Goal: Task Accomplishment & Management: Manage account settings

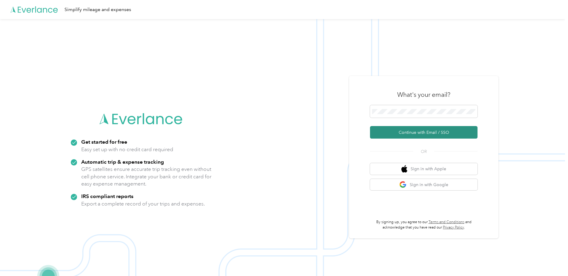
click at [428, 132] on button "Continue with Email / SSO" at bounding box center [423, 132] width 107 height 13
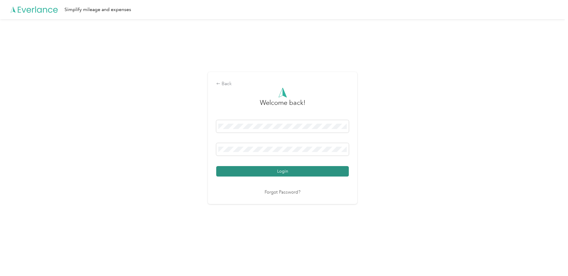
click at [288, 171] on button "Login" at bounding box center [282, 171] width 132 height 10
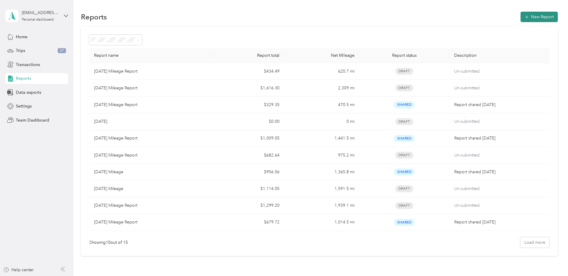
click at [540, 15] on button "New Report" at bounding box center [538, 17] width 37 height 10
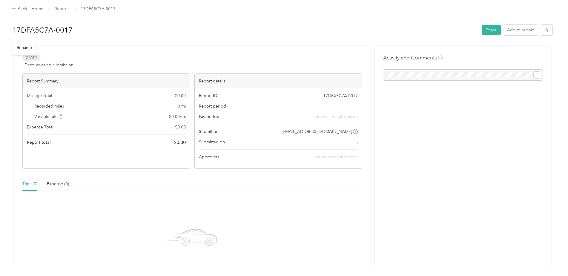
click at [80, 31] on h1 "17DFA5C7A-0017" at bounding box center [245, 30] width 465 height 14
click at [12, 26] on div "17DFA5C7A-0017 Share Add to report Draft Draft, awaiting submission View activi…" at bounding box center [282, 132] width 565 height 265
click at [519, 30] on button "Add to report" at bounding box center [520, 31] width 35 height 10
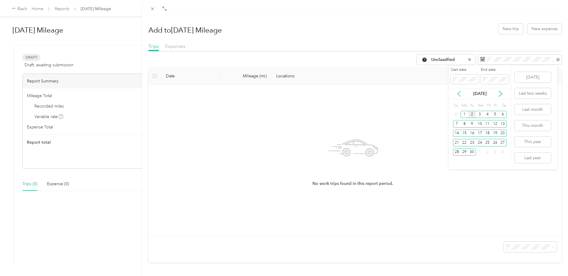
click at [457, 93] on icon at bounding box center [459, 94] width 6 height 6
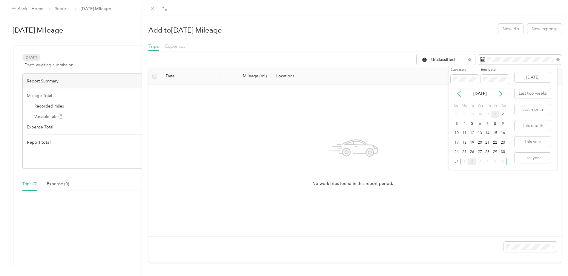
click at [494, 114] on div "1" at bounding box center [495, 114] width 8 height 7
click at [457, 161] on div "31" at bounding box center [457, 161] width 8 height 7
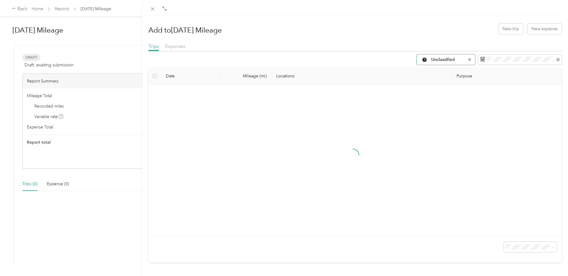
click at [462, 60] on div "Unclassified" at bounding box center [445, 59] width 58 height 10
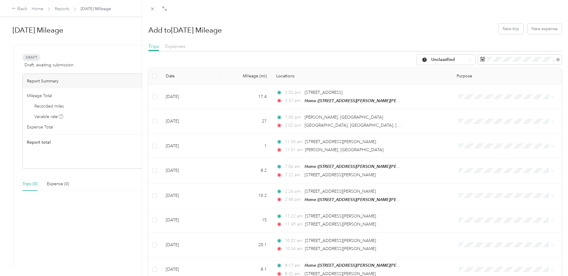
click at [453, 110] on span "[PERSON_NAME] Electric Supply" at bounding box center [459, 112] width 66 height 6
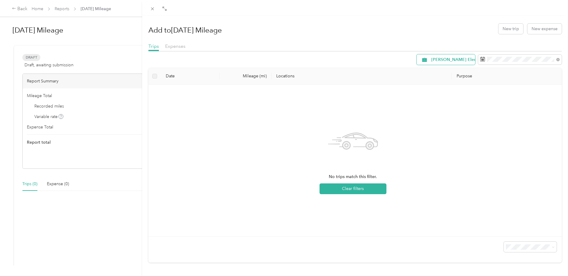
click at [445, 58] on span "[PERSON_NAME] Electric Supply" at bounding box center [464, 60] width 66 height 4
click at [434, 91] on span "Work" at bounding box center [462, 90] width 73 height 6
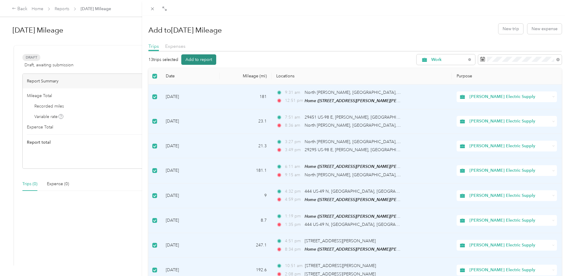
click at [207, 59] on button "Add to report" at bounding box center [198, 59] width 35 height 10
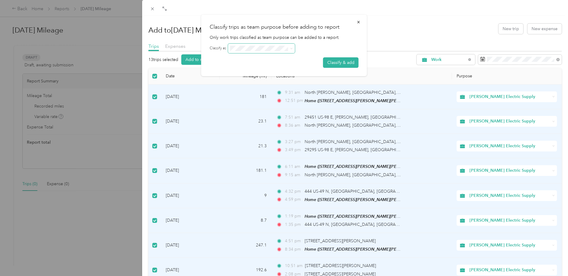
click at [257, 52] on span at bounding box center [261, 49] width 67 height 10
click at [338, 62] on button "Classify & add" at bounding box center [341, 62] width 36 height 10
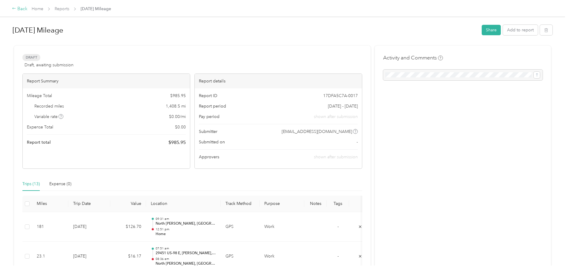
click at [19, 10] on div "Back" at bounding box center [20, 8] width 16 height 7
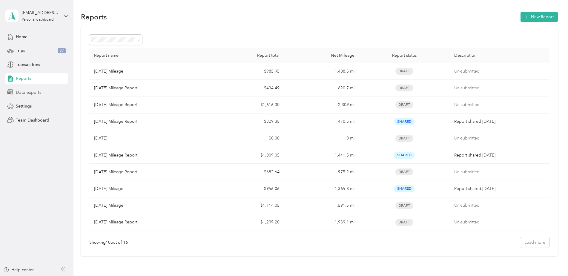
click at [39, 90] on span "Data exports" at bounding box center [28, 92] width 25 height 6
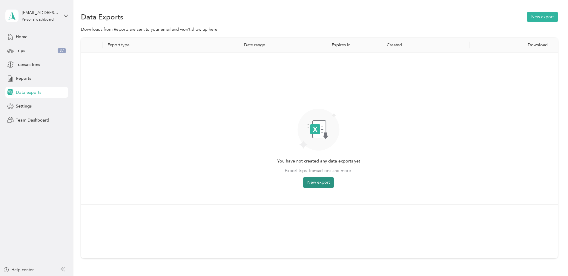
click at [318, 182] on button "New export" at bounding box center [318, 182] width 31 height 11
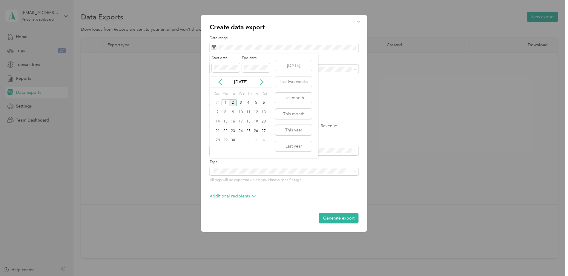
click at [219, 85] on div "[DATE]" at bounding box center [240, 81] width 62 height 11
click at [219, 81] on icon at bounding box center [219, 81] width 3 height 5
click at [257, 104] on div "1" at bounding box center [256, 102] width 8 height 7
click at [217, 151] on div "31" at bounding box center [218, 149] width 8 height 7
click at [238, 90] on div "Work" at bounding box center [284, 90] width 141 height 6
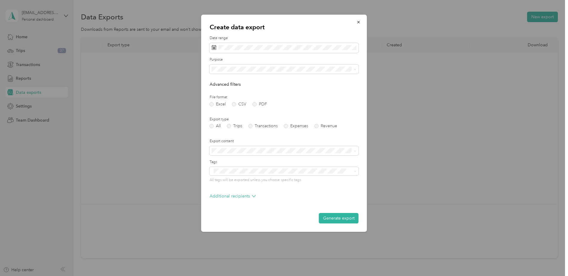
click at [255, 106] on form "Date range Purpose Advanced filters File format Excel CSV PDF Export type All T…" at bounding box center [283, 130] width 149 height 188
click at [255, 103] on label "PDF" at bounding box center [259, 104] width 14 height 4
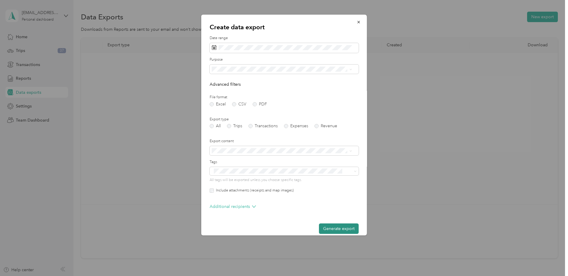
click at [338, 229] on button "Generate export" at bounding box center [339, 228] width 40 height 10
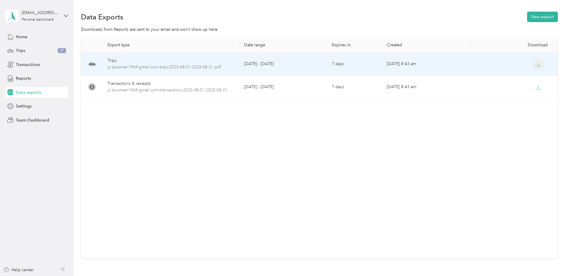
click at [538, 64] on icon "button" at bounding box center [537, 63] width 5 height 5
